Goal: Task Accomplishment & Management: Use online tool/utility

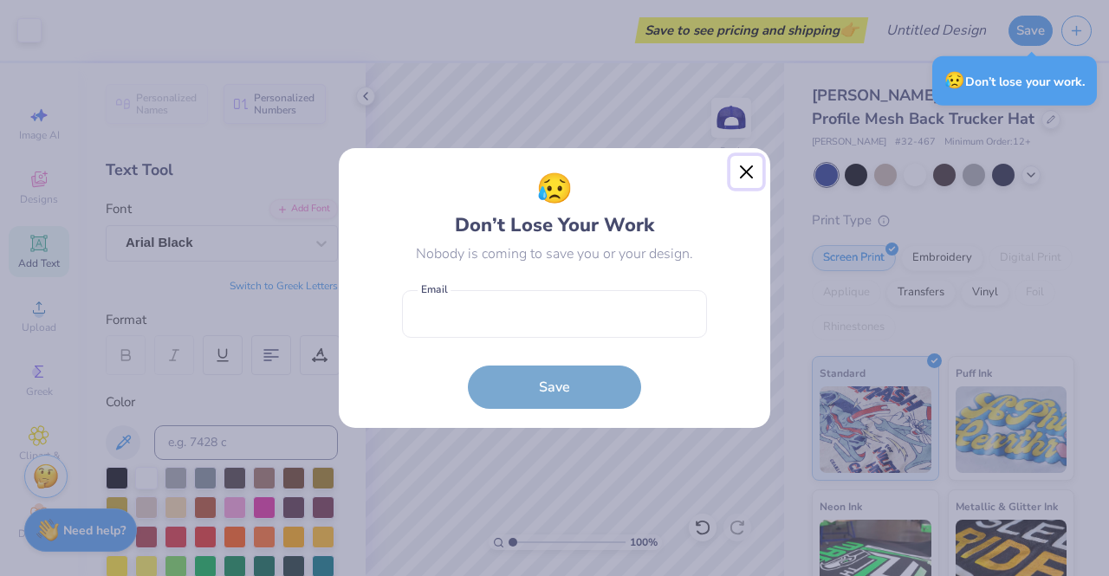
click at [745, 164] on button "Close" at bounding box center [747, 172] width 33 height 33
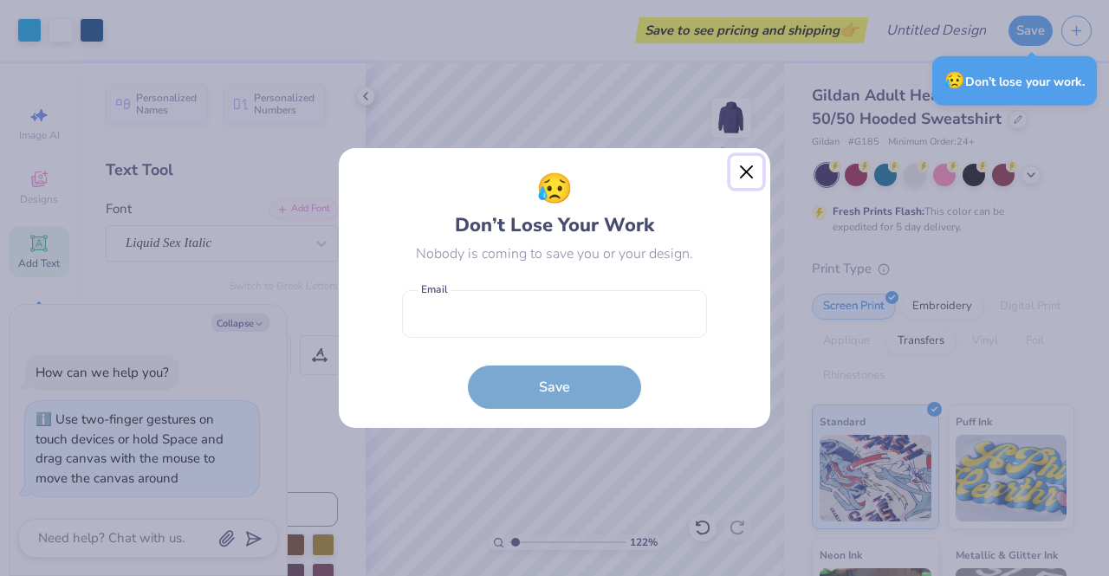
click at [740, 171] on button "Close" at bounding box center [747, 172] width 33 height 33
type input "1.22186700956973"
type textarea "x"
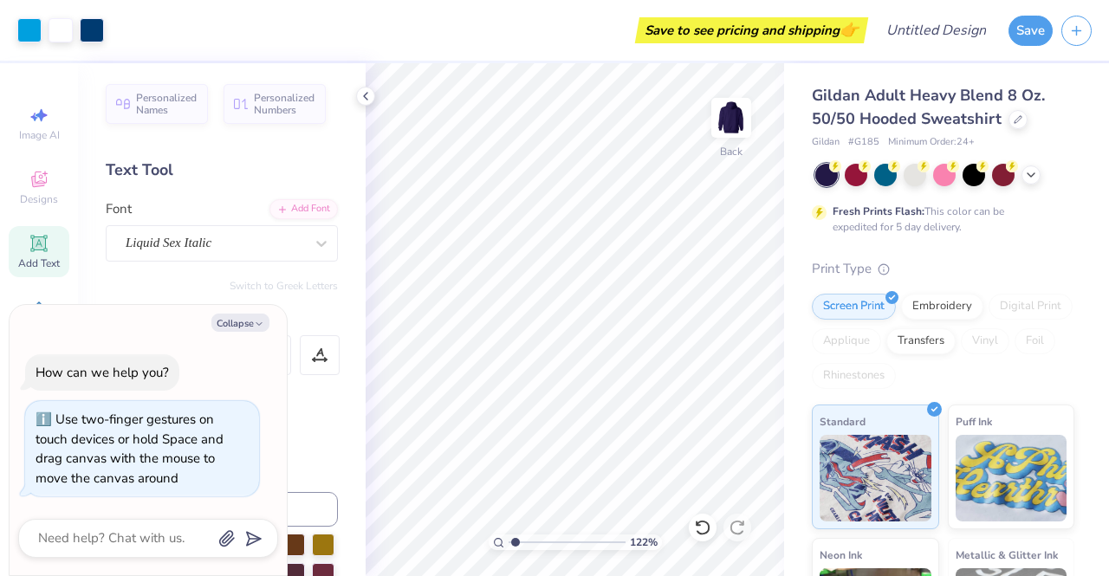
type input "1.22186700956973"
type textarea "x"
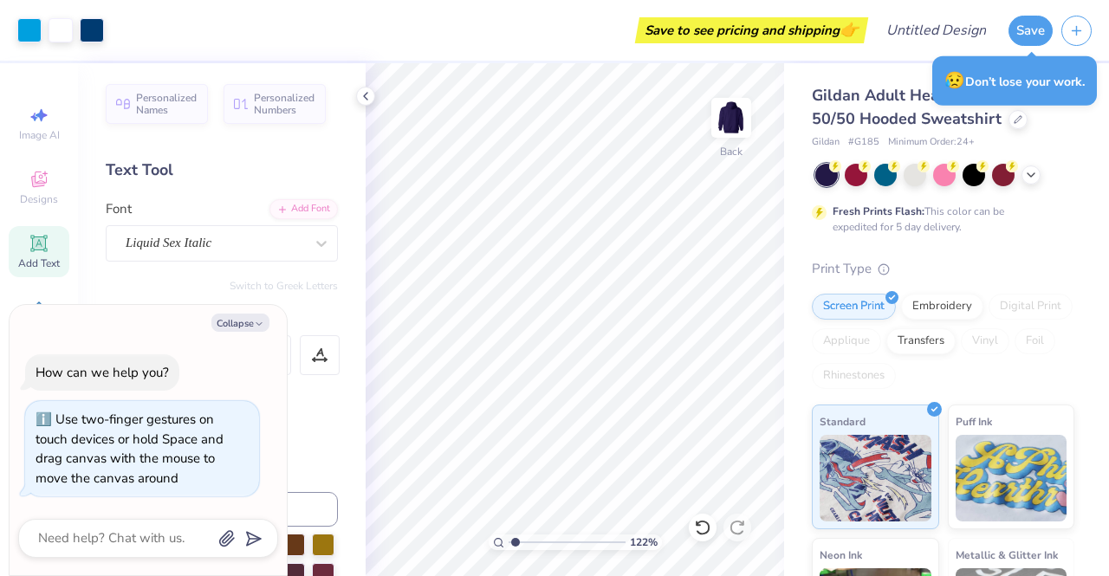
type input "1.22186700956973"
type textarea "x"
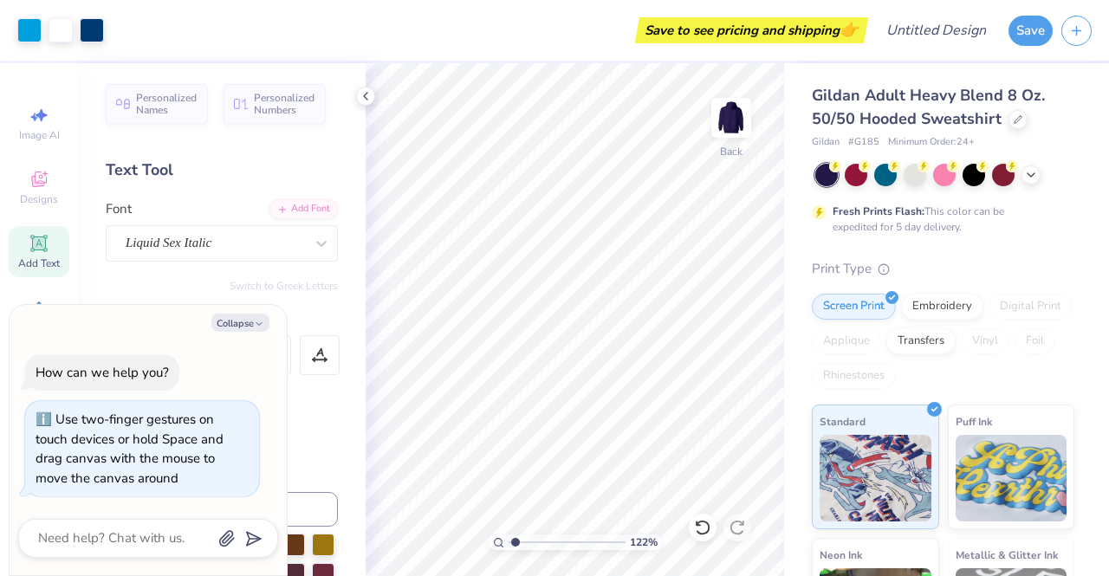
type input "1.22186700956973"
type textarea "x"
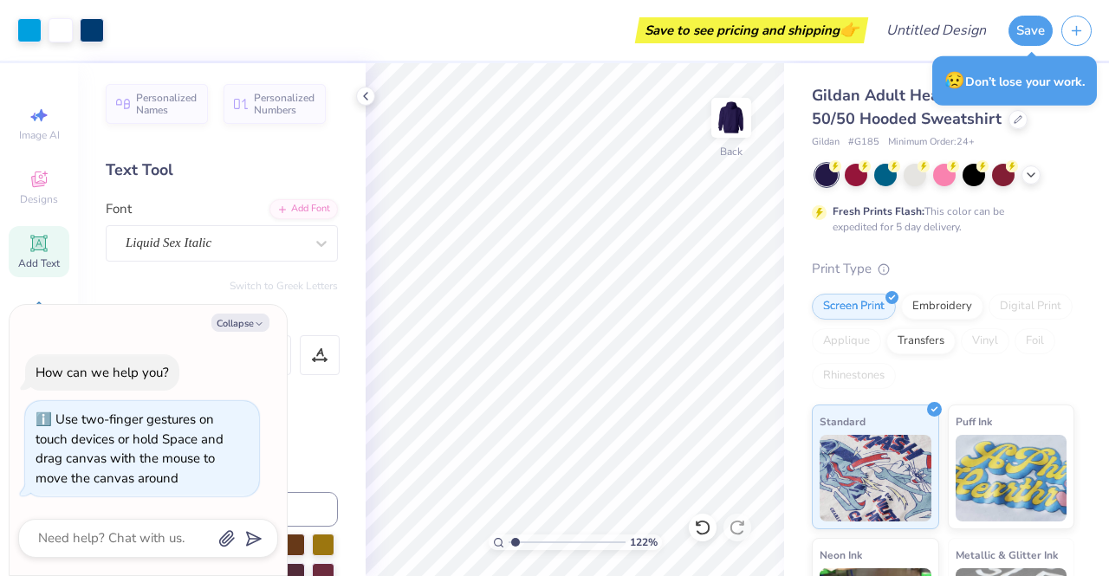
type input "1.22186700956973"
type textarea "x"
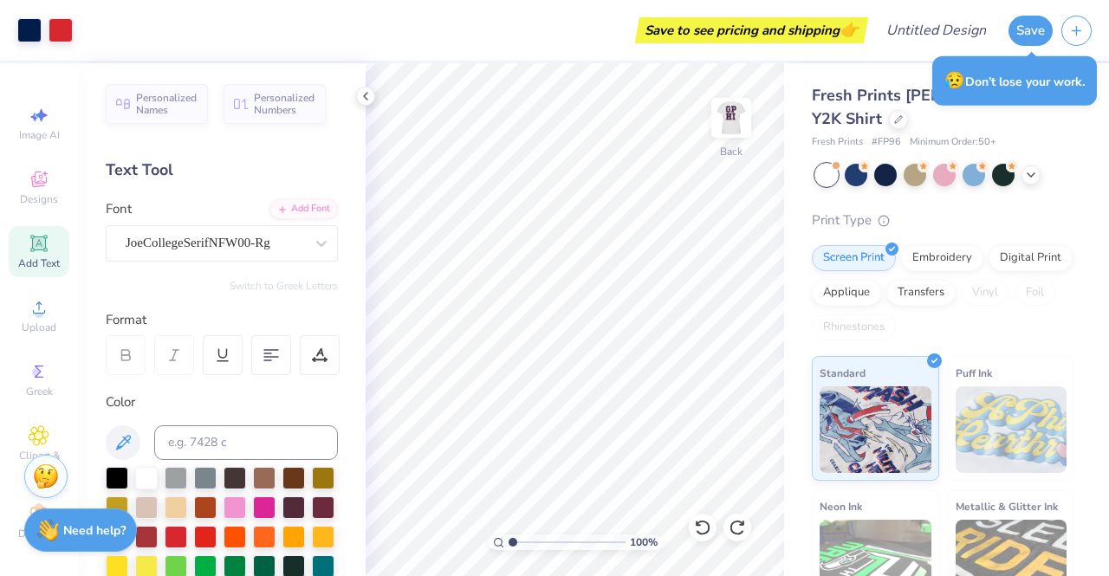
scroll to position [76, 0]
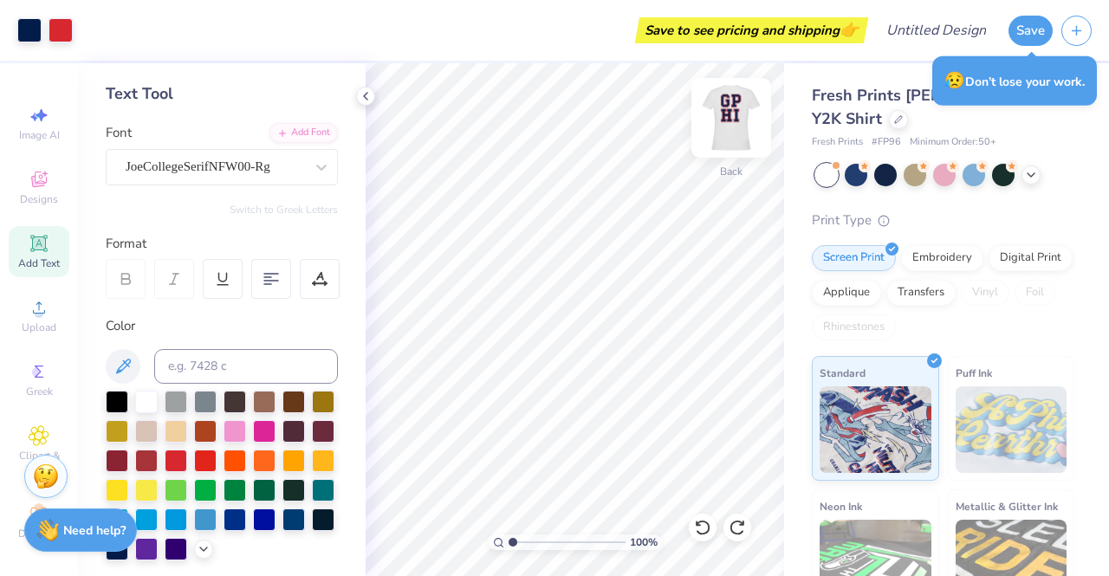
click at [731, 116] on img at bounding box center [731, 117] width 69 height 69
click at [731, 116] on img at bounding box center [731, 118] width 35 height 35
type input "1.06680838079474"
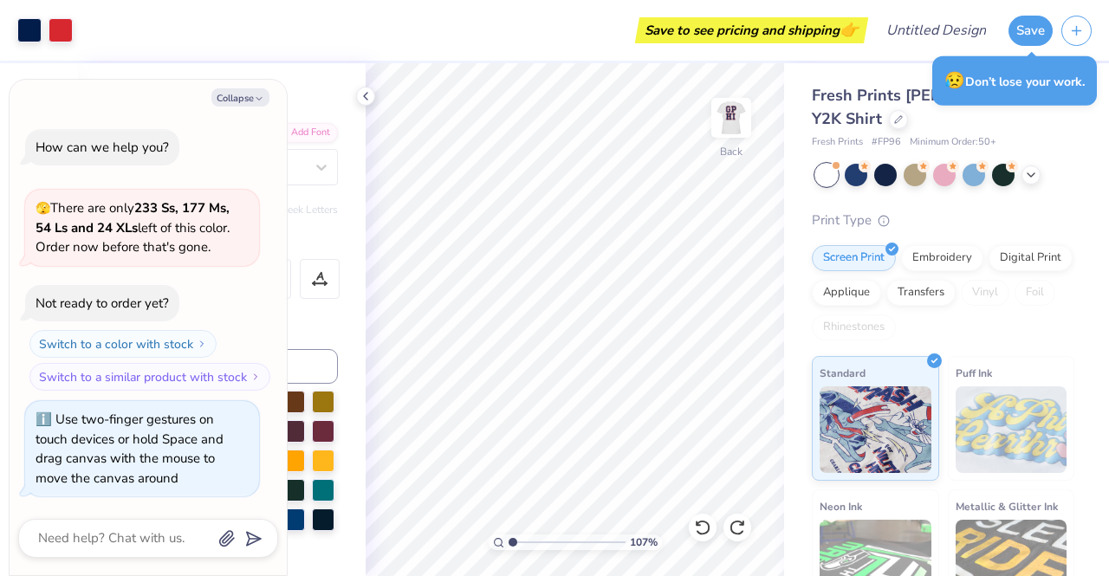
type textarea "x"
type input "1.1292704117768"
click at [222, 96] on button "Collapse" at bounding box center [240, 97] width 58 height 18
type textarea "x"
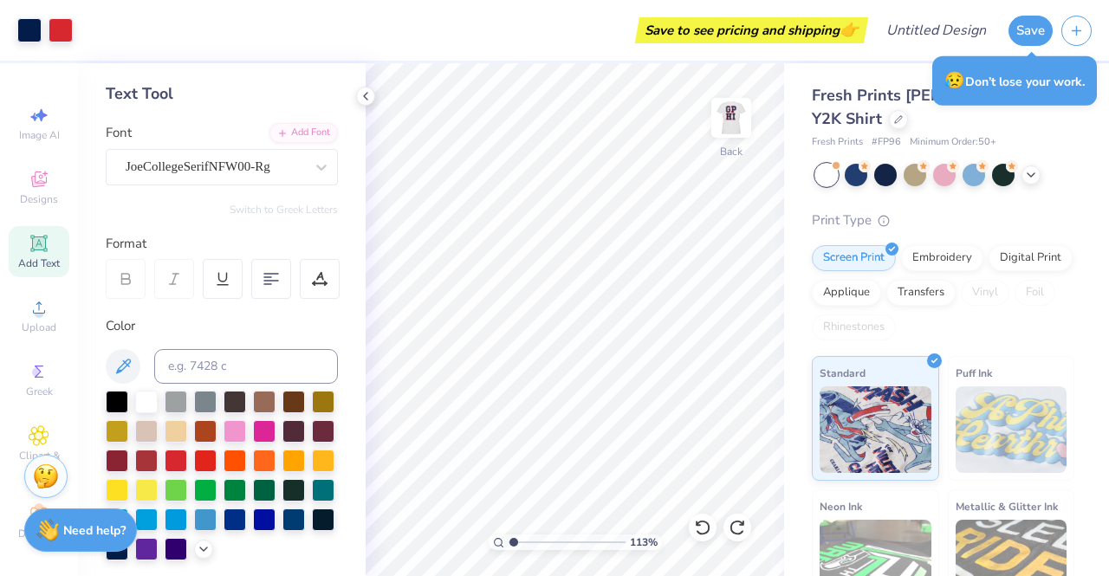
type input "1.1292704117768"
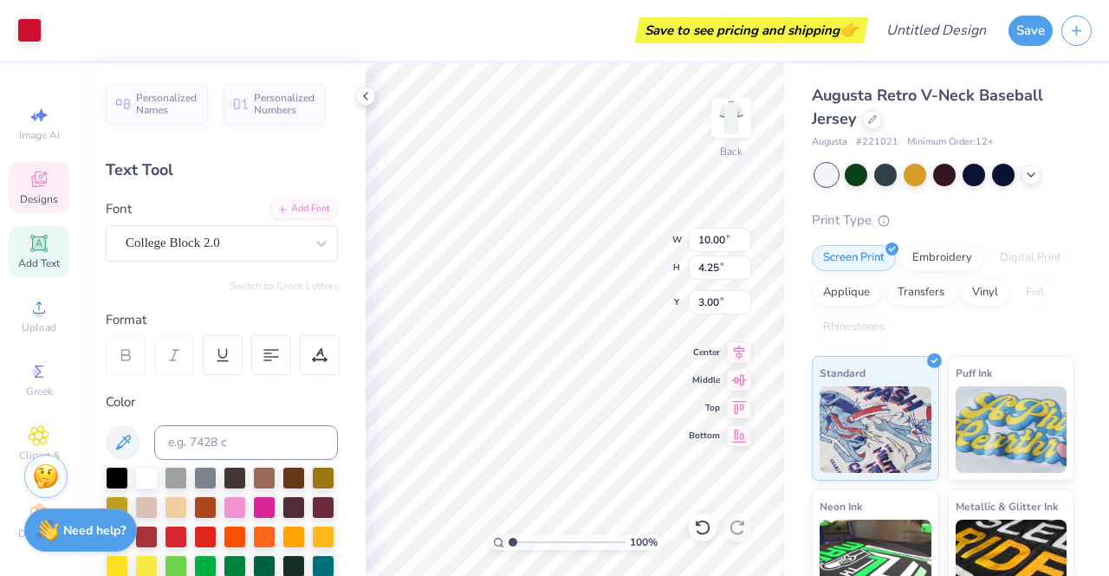
scroll to position [14, 2]
click at [426, 48] on div "Save to see pricing and shipping 👉" at bounding box center [445, 30] width 838 height 61
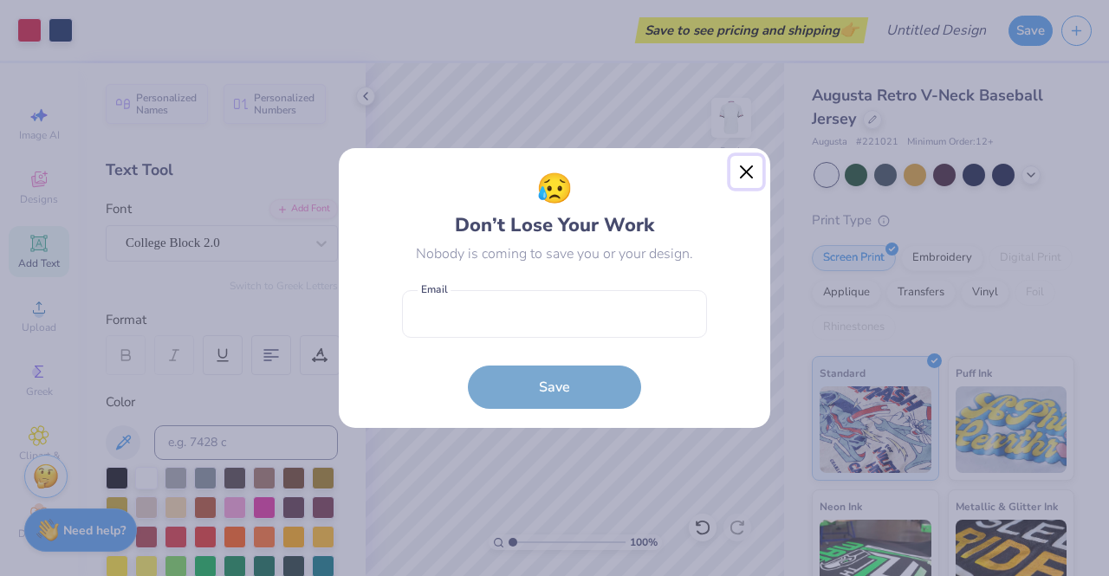
click at [738, 178] on button "Close" at bounding box center [747, 172] width 33 height 33
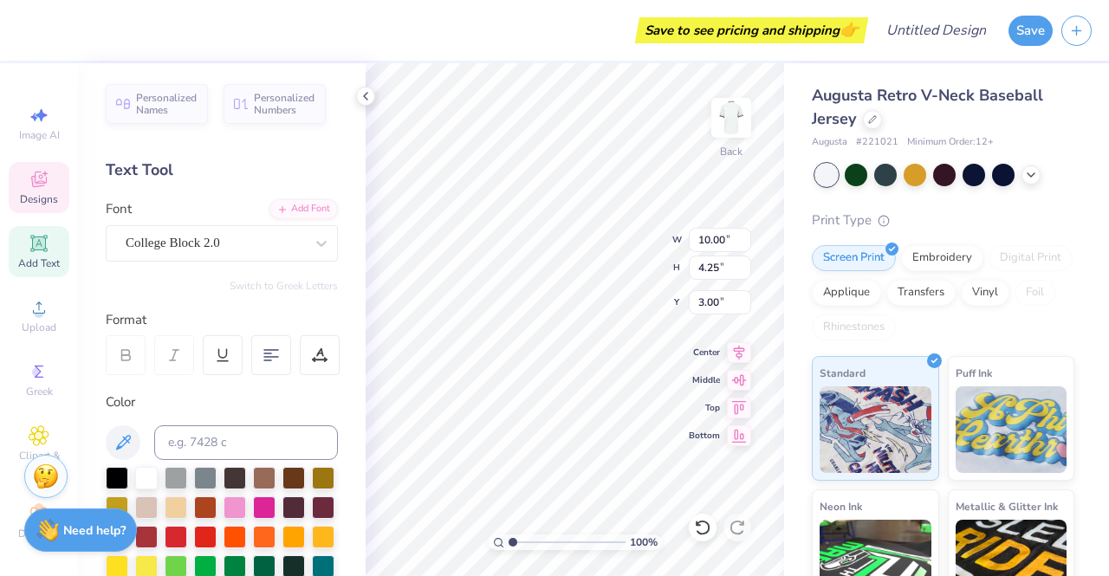
type textarea "D"
type textarea "HRMA"
type input "4.02"
type input "0.96"
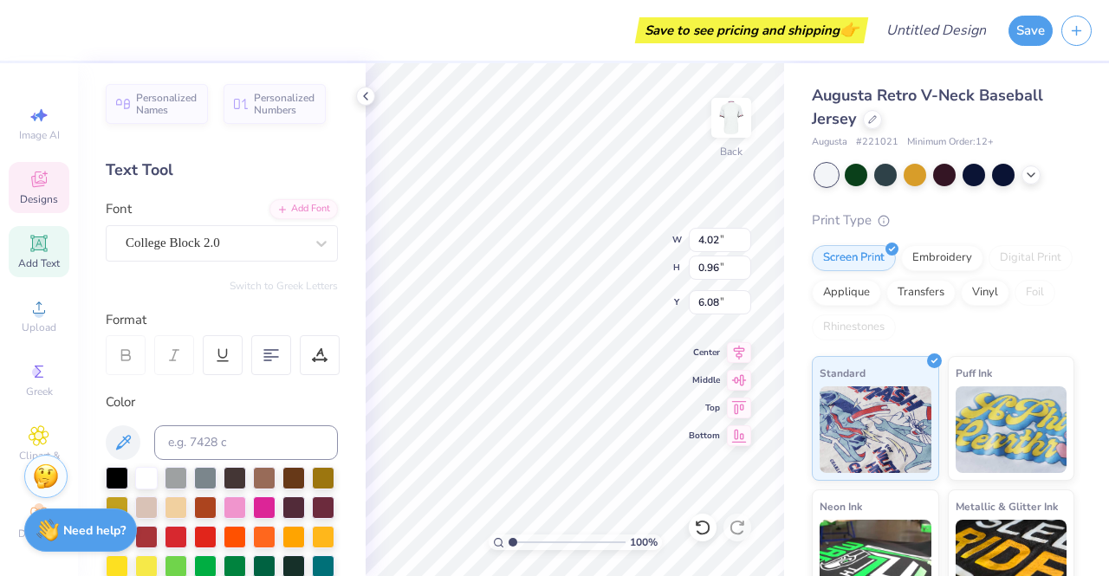
type input "6.08"
type textarea "est. 2019"
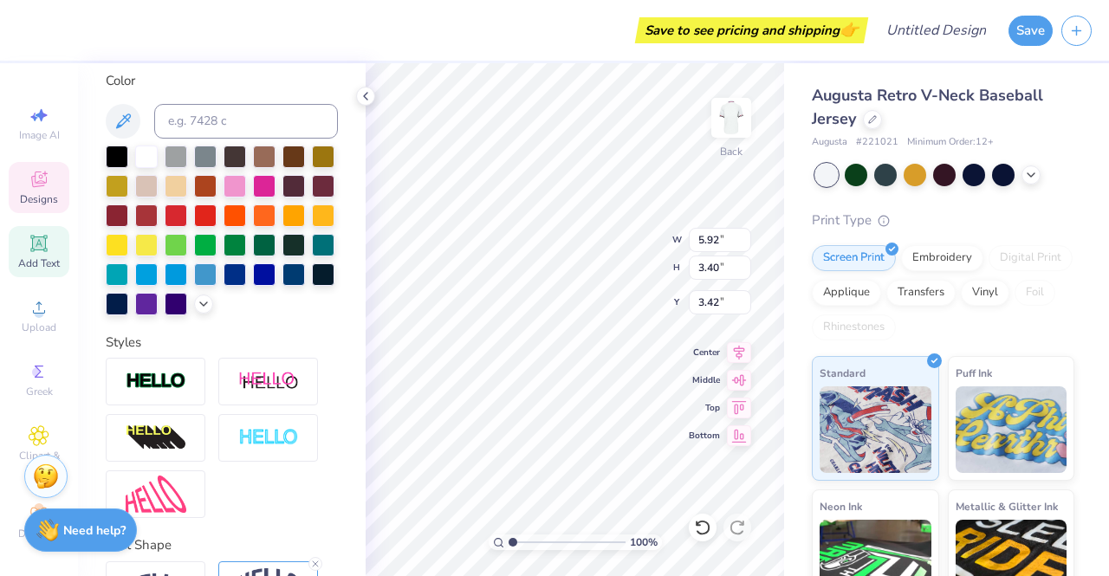
scroll to position [459, 0]
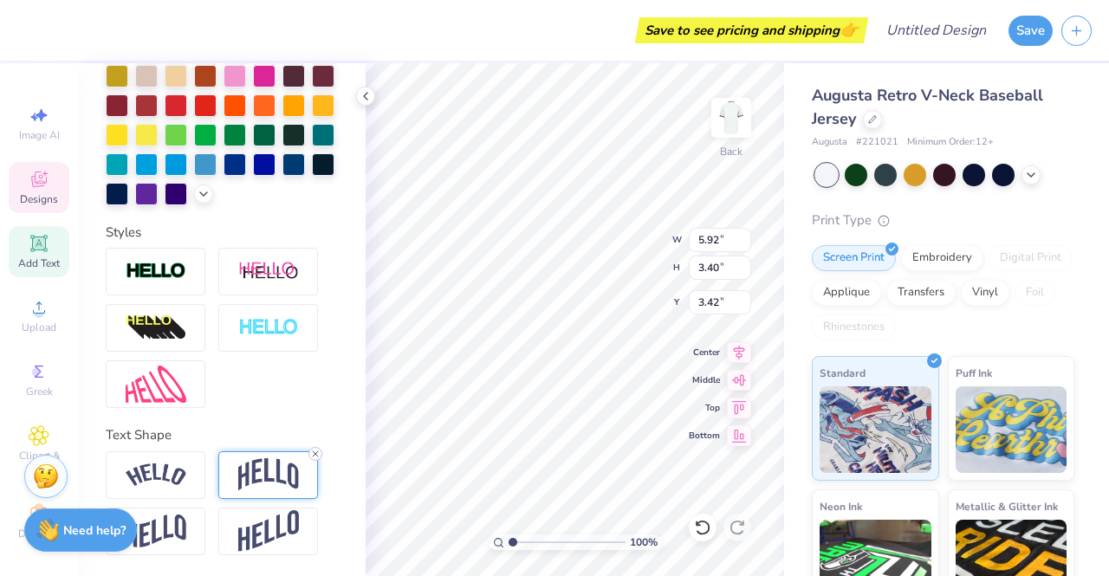
click at [313, 455] on icon at bounding box center [315, 454] width 10 height 10
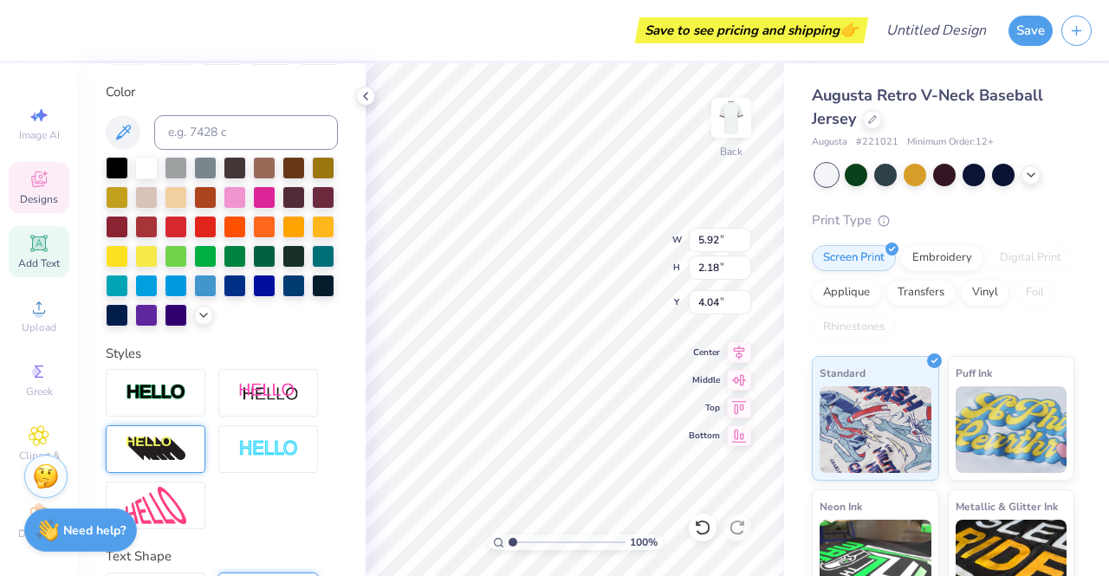
scroll to position [321, 0]
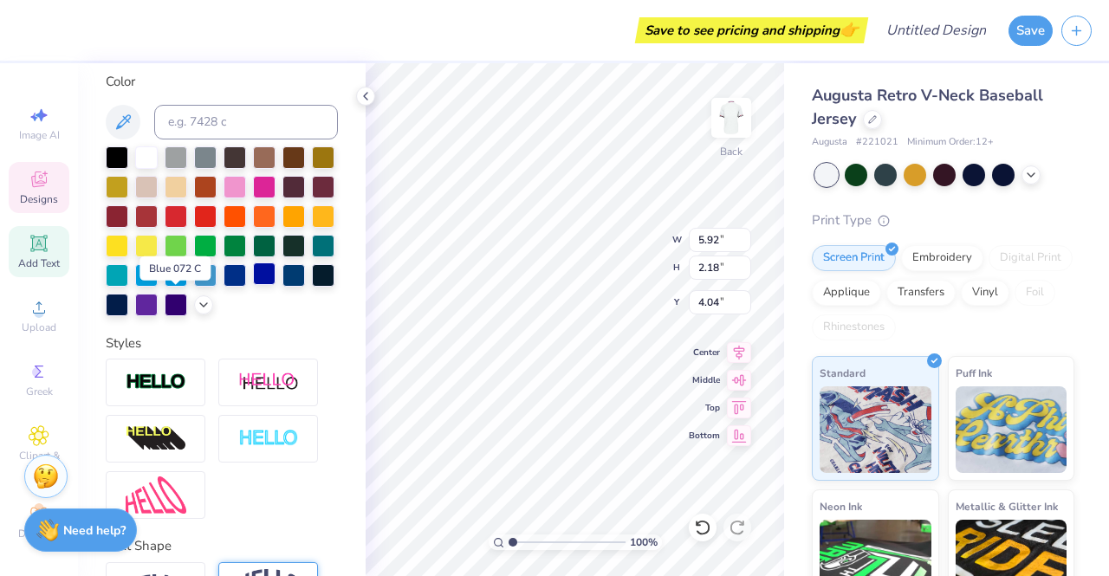
click at [253, 285] on div at bounding box center [264, 274] width 23 height 23
click at [283, 285] on div at bounding box center [294, 274] width 23 height 23
click at [128, 276] on div at bounding box center [117, 274] width 23 height 23
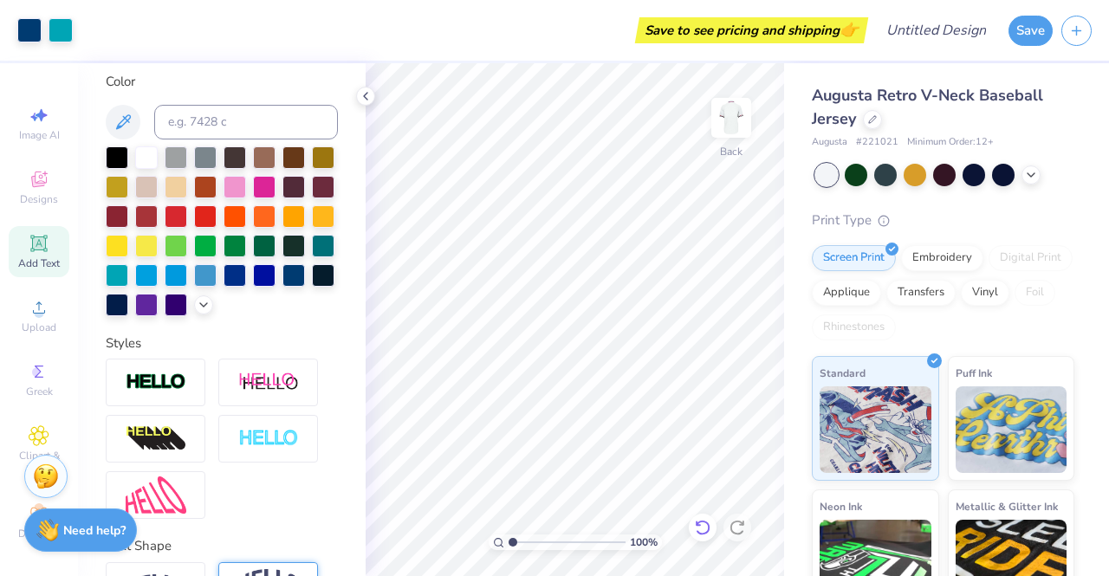
click at [707, 529] on icon at bounding box center [702, 527] width 17 height 17
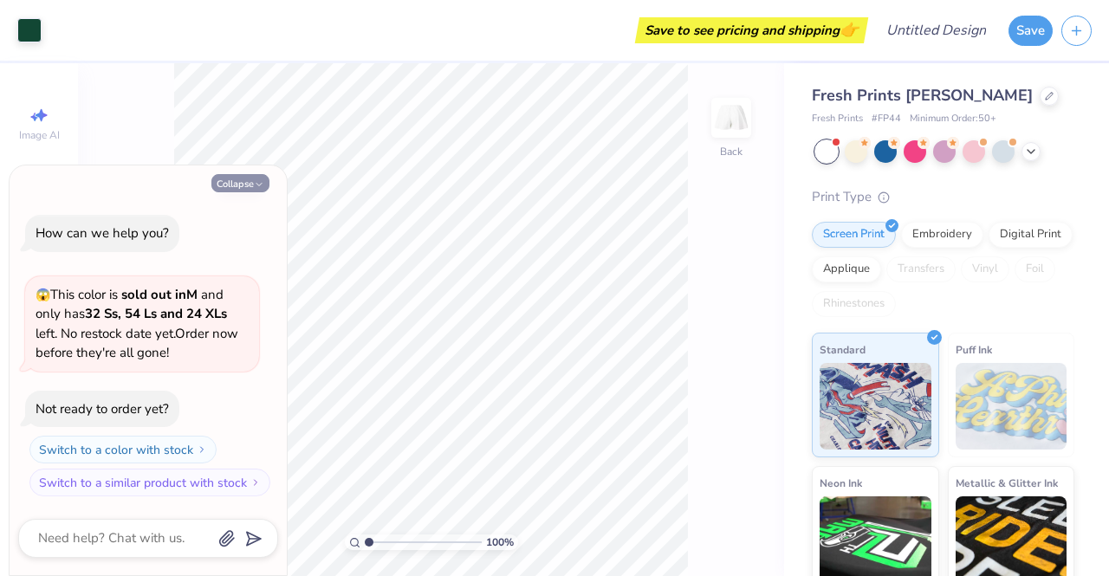
click at [248, 183] on button "Collapse" at bounding box center [240, 183] width 58 height 18
type textarea "x"
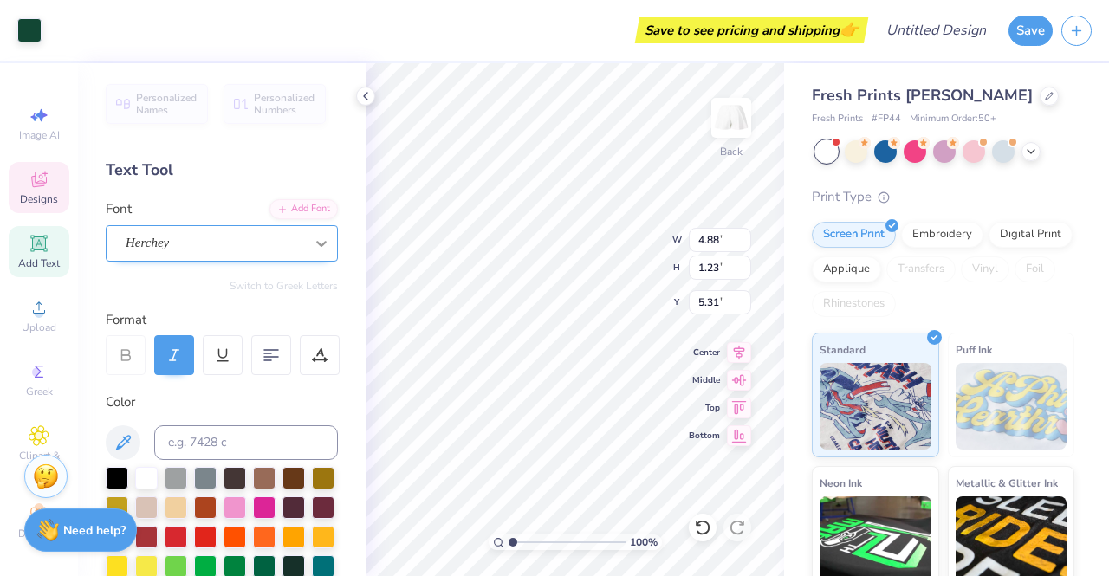
scroll to position [14, 2]
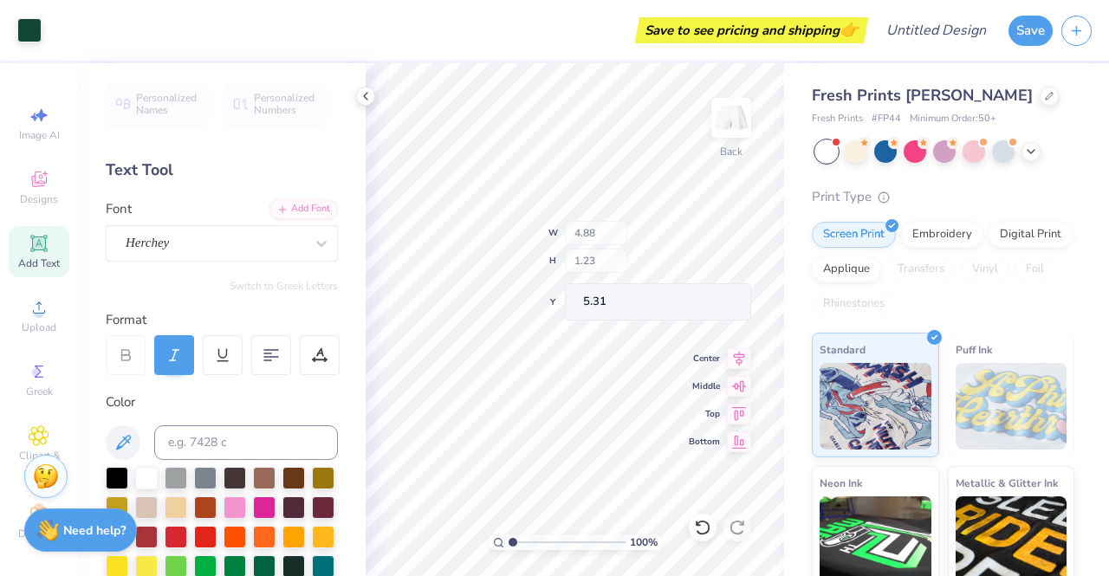
click at [438, 45] on div "Save to see pricing and shipping 👉" at bounding box center [457, 30] width 814 height 61
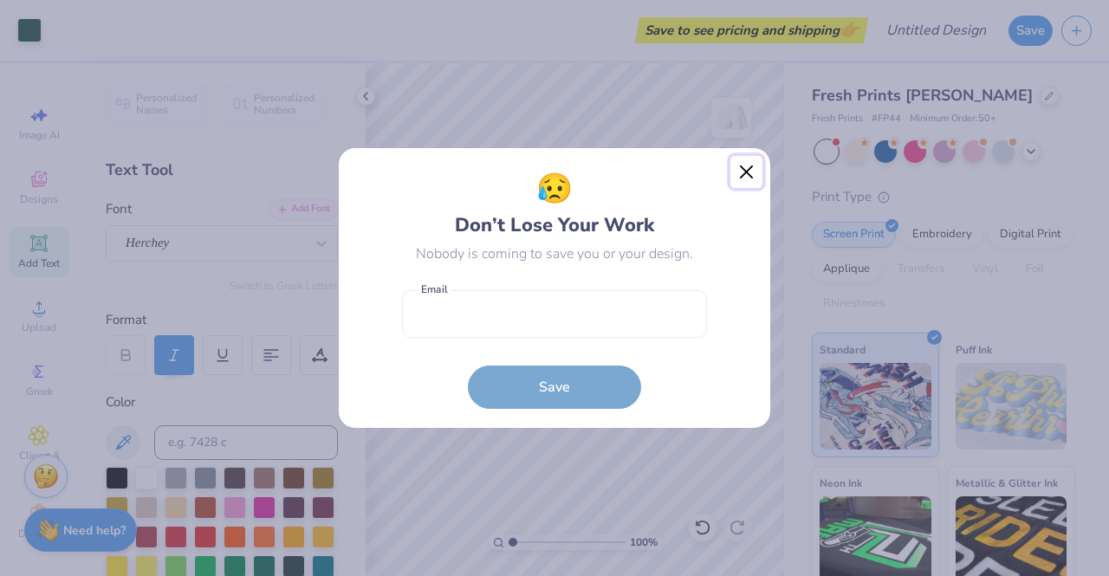
click at [754, 183] on button "Close" at bounding box center [747, 172] width 33 height 33
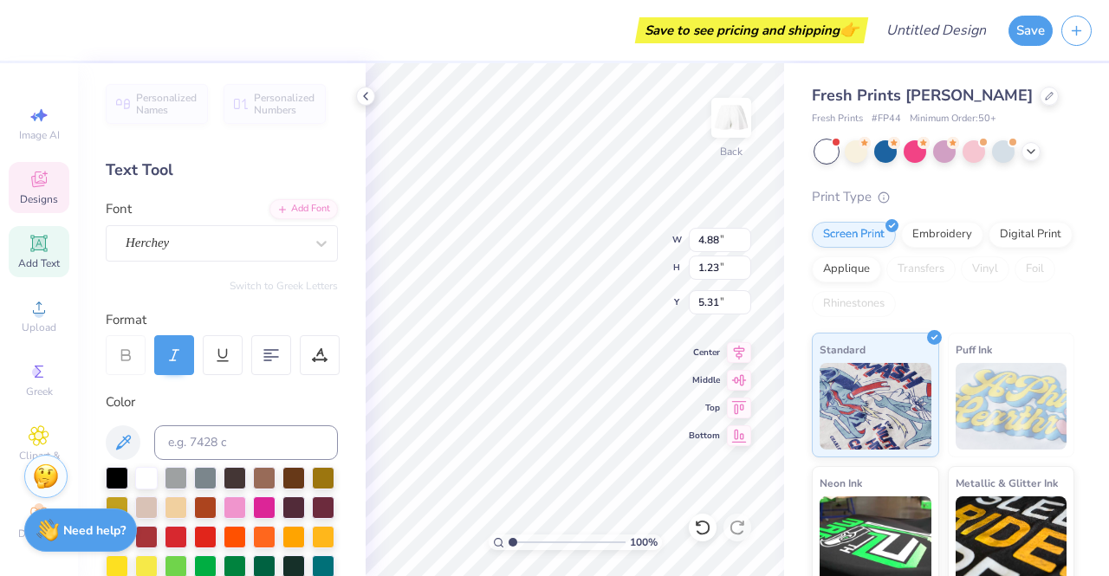
scroll to position [14, 3]
type textarea "A"
type textarea "HRMA"
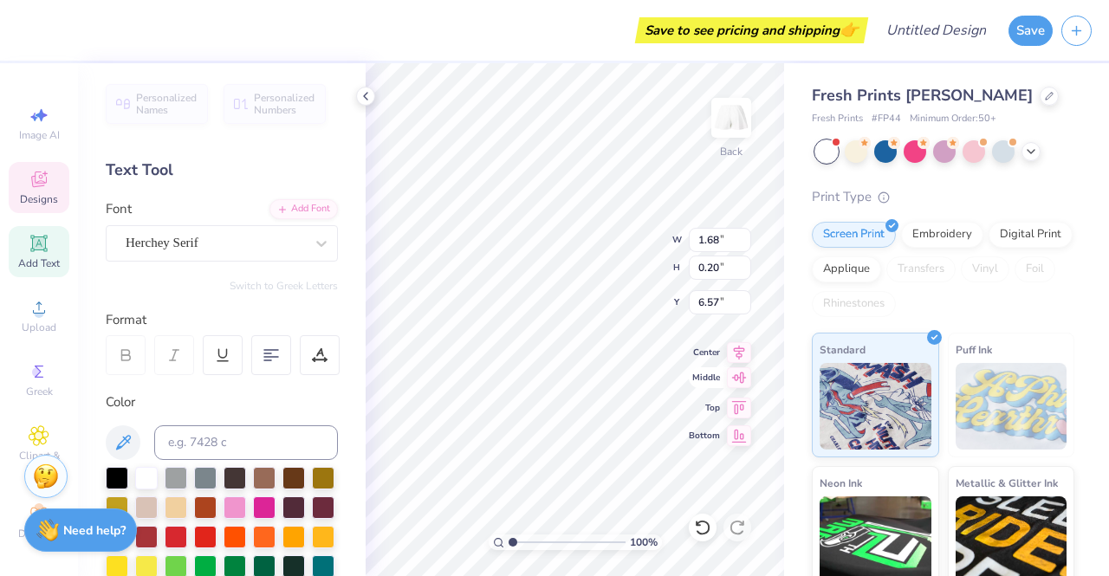
type input "1.68"
type input "0.20"
type input "6.57"
type input "3.76"
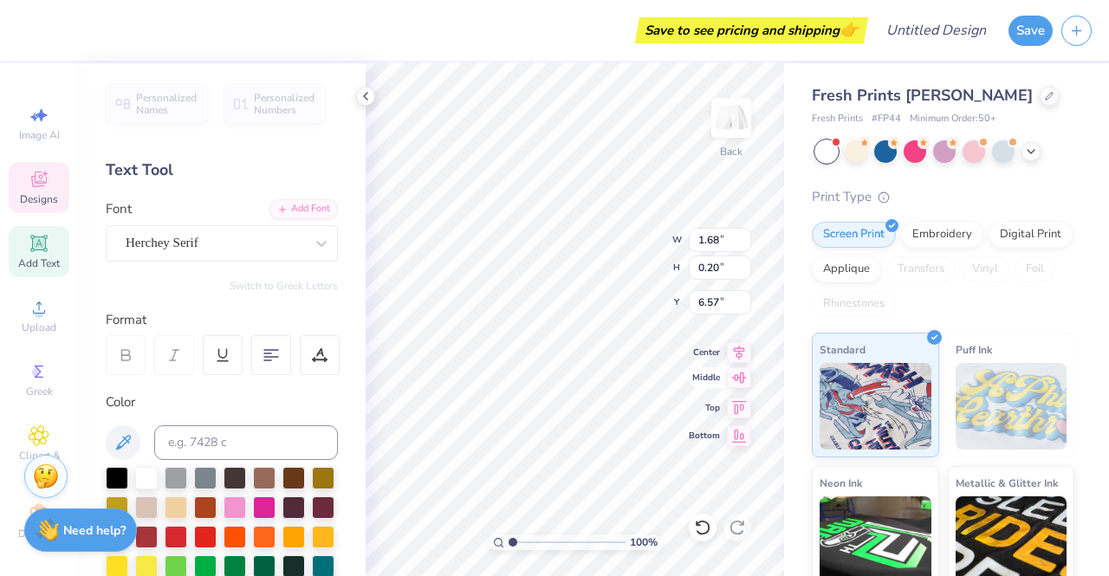
type input "0.56"
type input "6.85"
type input "1.68"
type input "0.20"
type input "6.57"
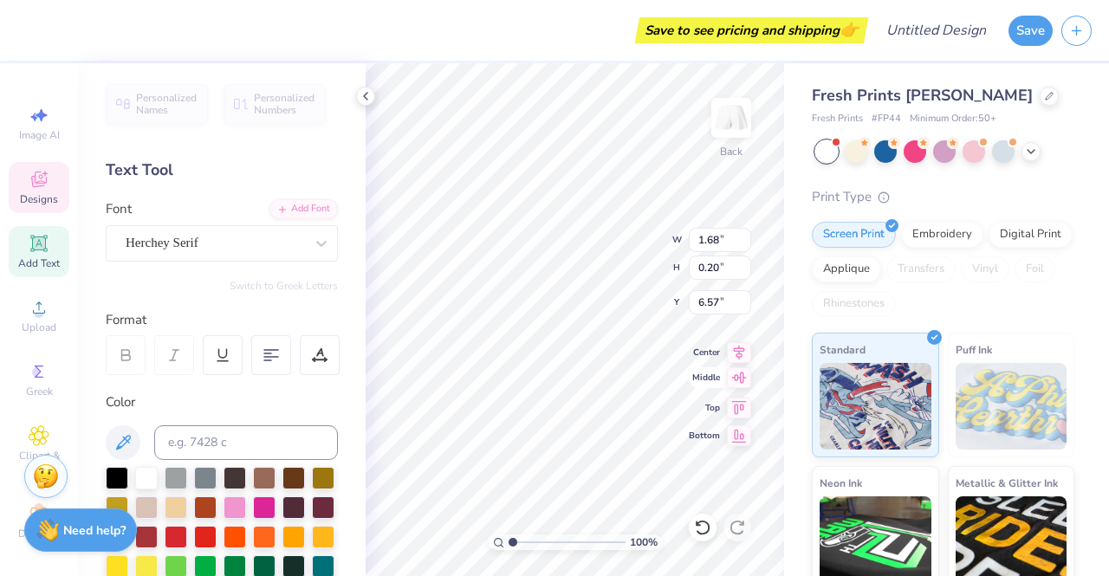
click at [700, 389] on div "100 % Back W 1.68 1.68 " H 0.20 0.20 " Y 6.57 6.57 " Center Middle Top Bottom" at bounding box center [575, 319] width 419 height 513
type input "1.68"
type input "0.20"
type input "6.57"
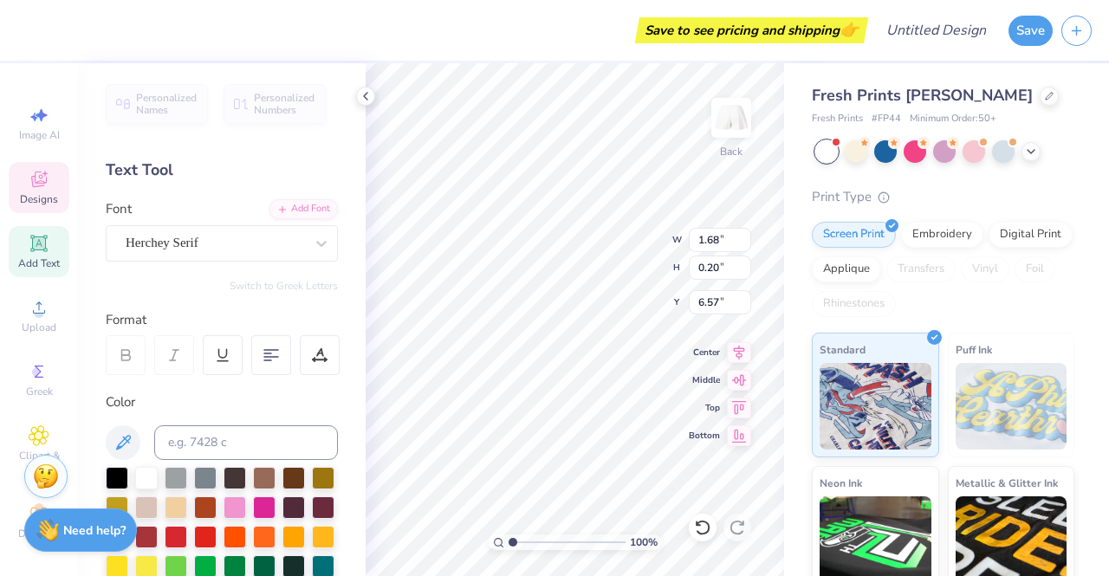
type textarea "E S T . 2 0 1 9"
click at [793, 285] on div "Fresh Prints [PERSON_NAME] Shorts Fresh Prints # FP44 Minimum Order: 50 + Print…" at bounding box center [946, 393] width 325 height 661
type input "1.67"
type input "6.59"
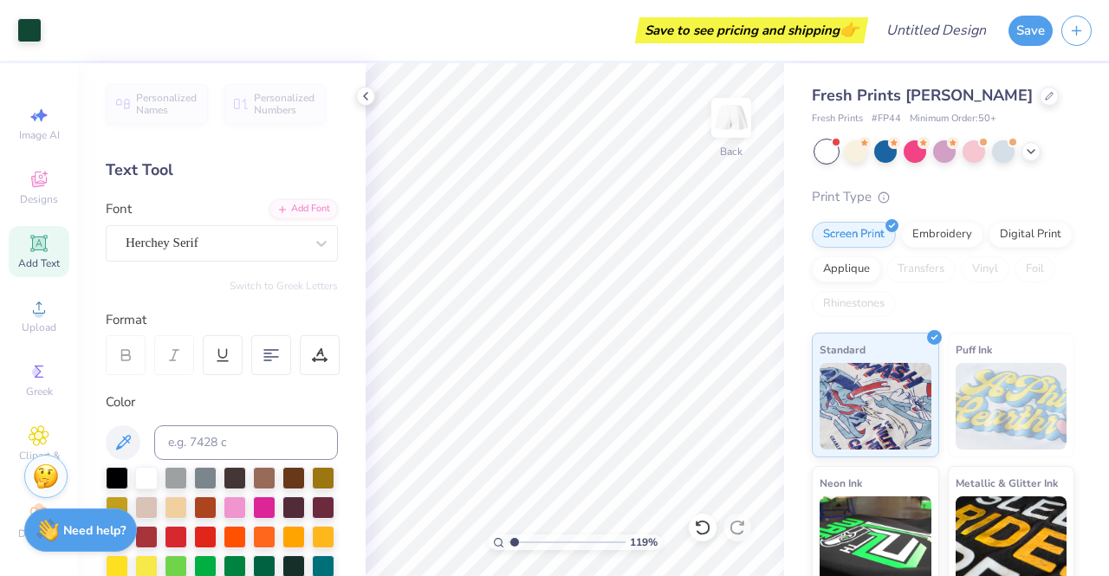
click at [714, 411] on div "119 % Back" at bounding box center [575, 319] width 419 height 513
click at [698, 530] on icon at bounding box center [702, 527] width 17 height 17
click at [700, 536] on icon at bounding box center [702, 527] width 17 height 17
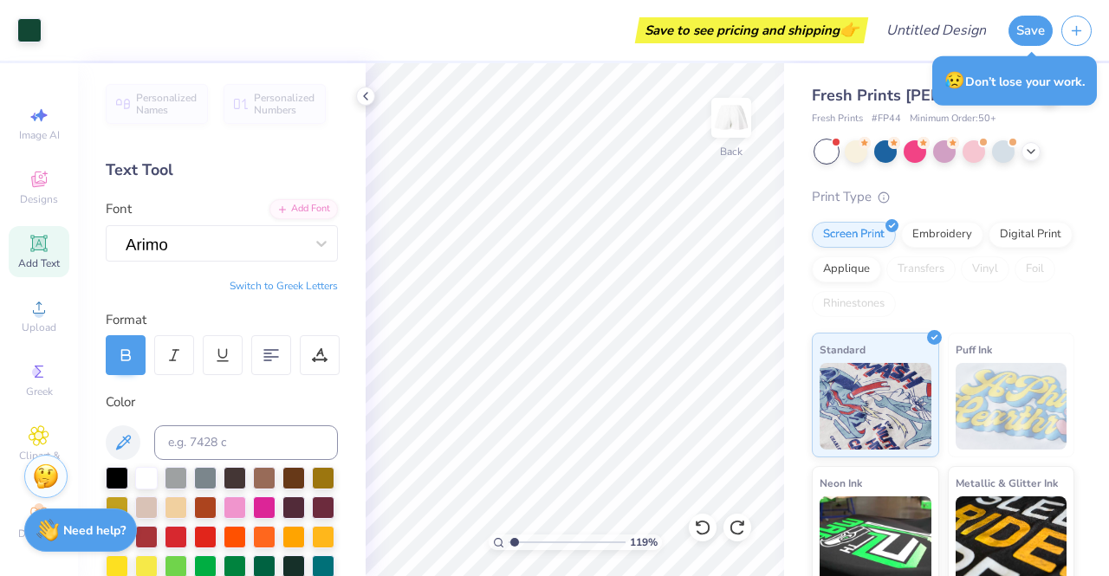
type input "1.19417846346362"
